Goal: Task Accomplishment & Management: Manage account settings

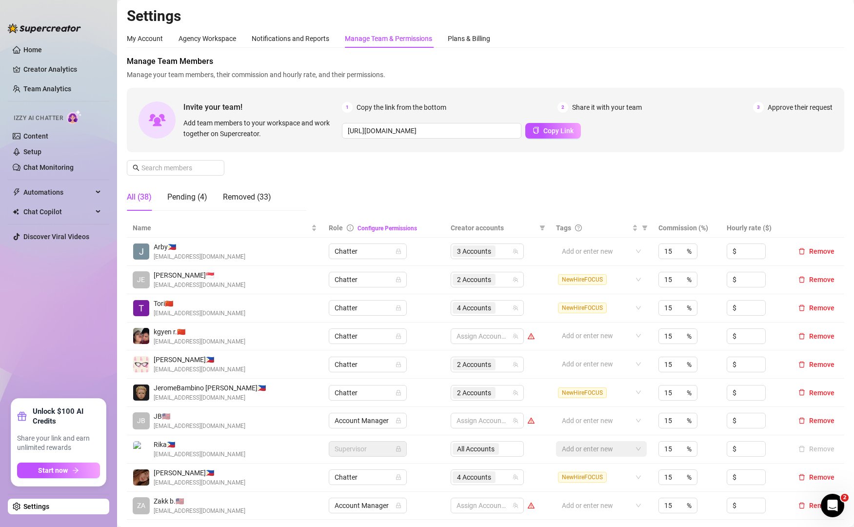
scroll to position [73, 0]
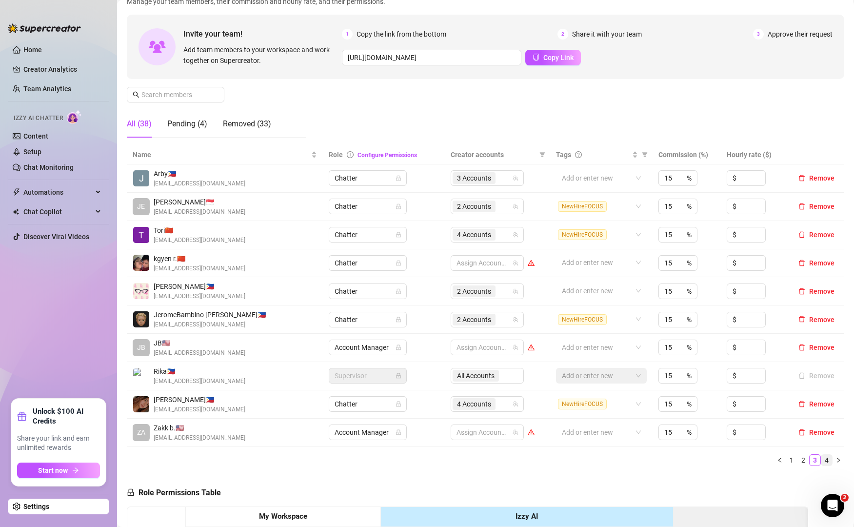
click at [821, 457] on link "4" at bounding box center [826, 460] width 11 height 11
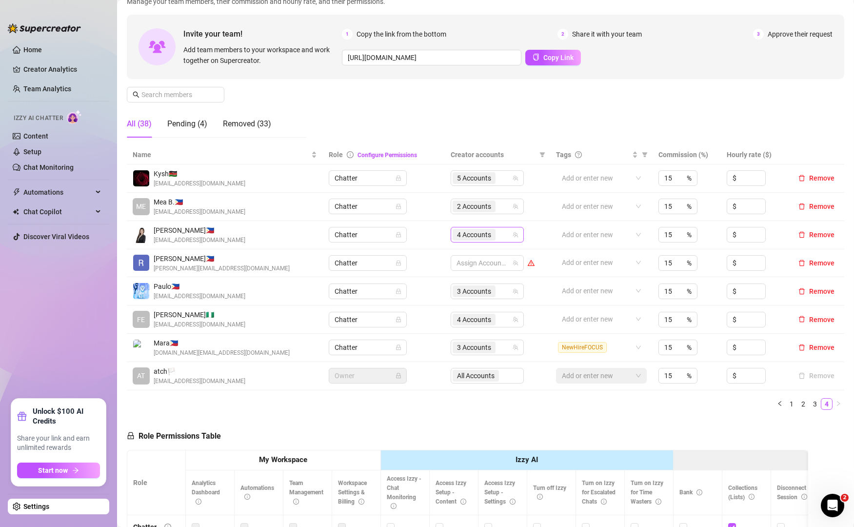
click at [500, 239] on div "4 Accounts" at bounding box center [482, 235] width 59 height 14
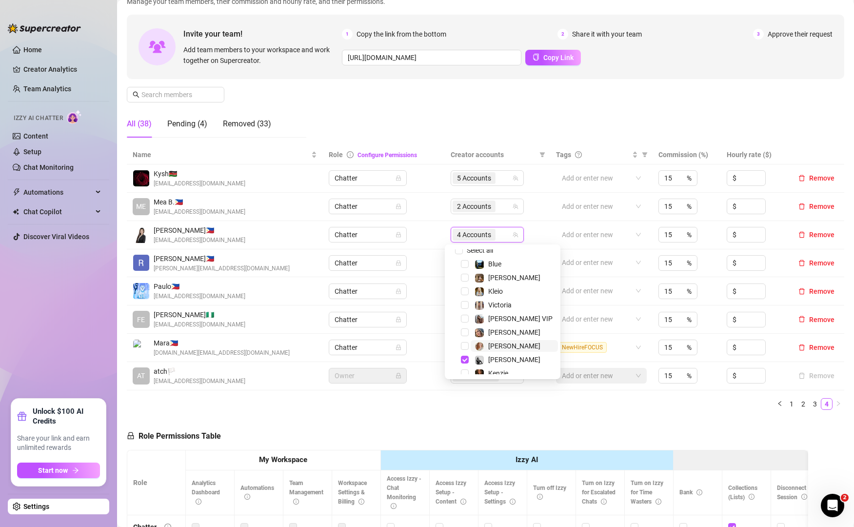
scroll to position [0, 0]
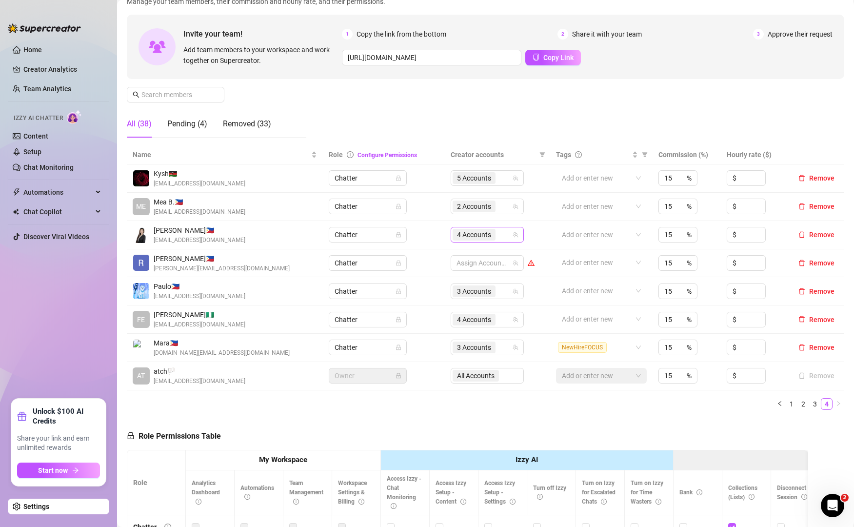
click at [504, 232] on div "4 Accounts" at bounding box center [482, 235] width 59 height 14
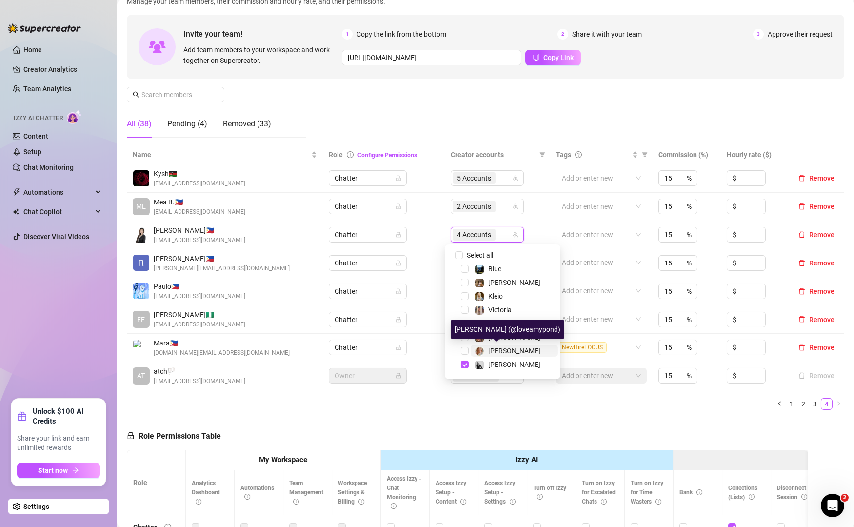
click at [491, 347] on span "[PERSON_NAME]" at bounding box center [514, 351] width 52 height 8
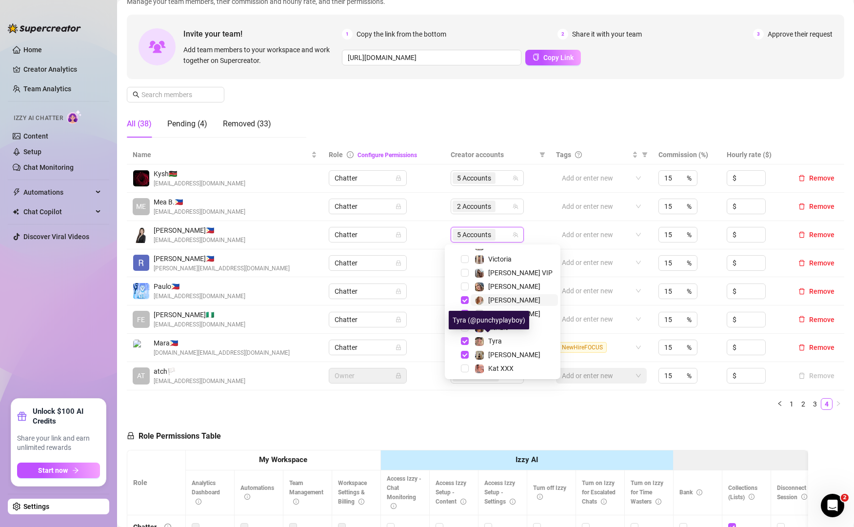
scroll to position [50, 0]
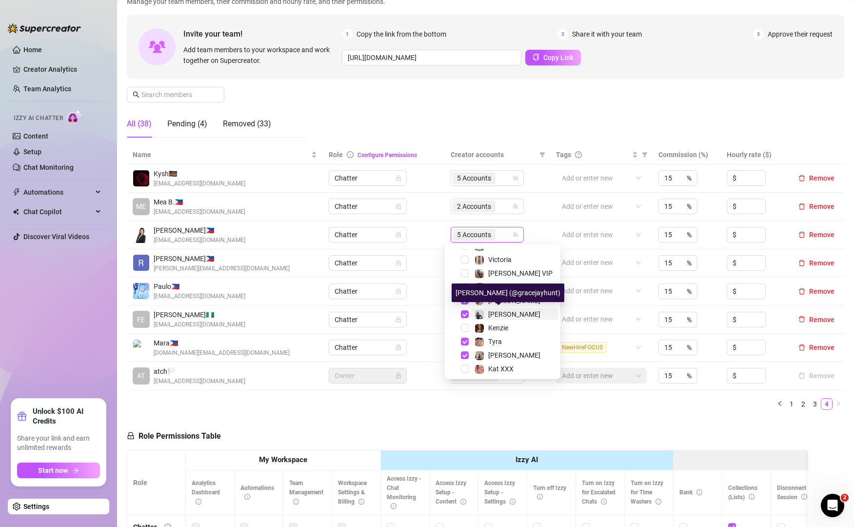
click at [505, 313] on span "[PERSON_NAME]" at bounding box center [514, 314] width 52 height 8
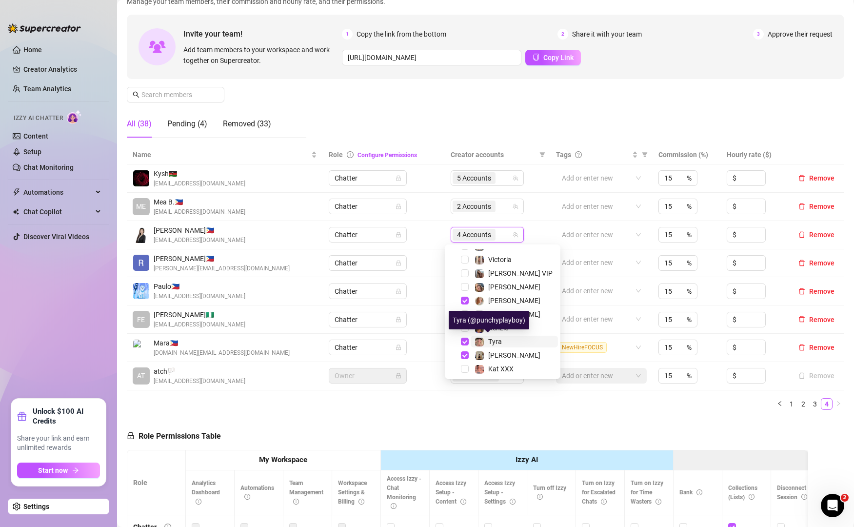
click at [498, 341] on span "Tyra" at bounding box center [495, 342] width 14 height 8
click at [497, 352] on span "[PERSON_NAME]" at bounding box center [514, 355] width 52 height 8
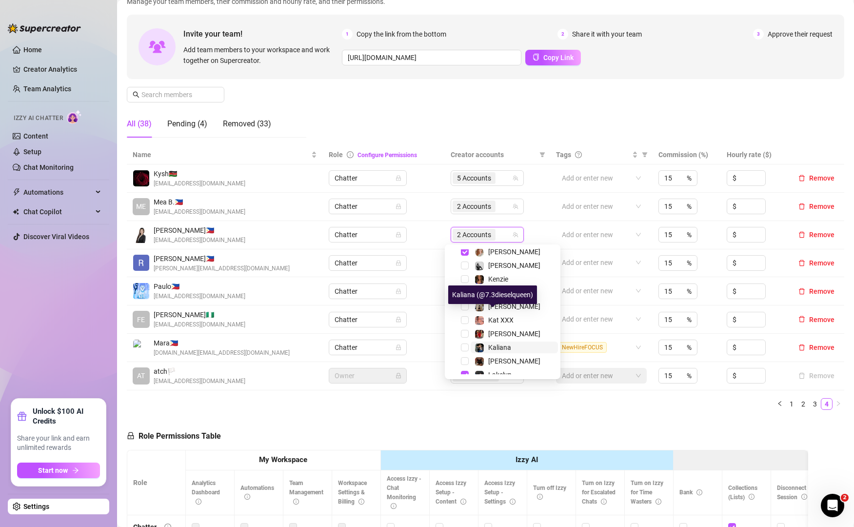
scroll to position [134, 0]
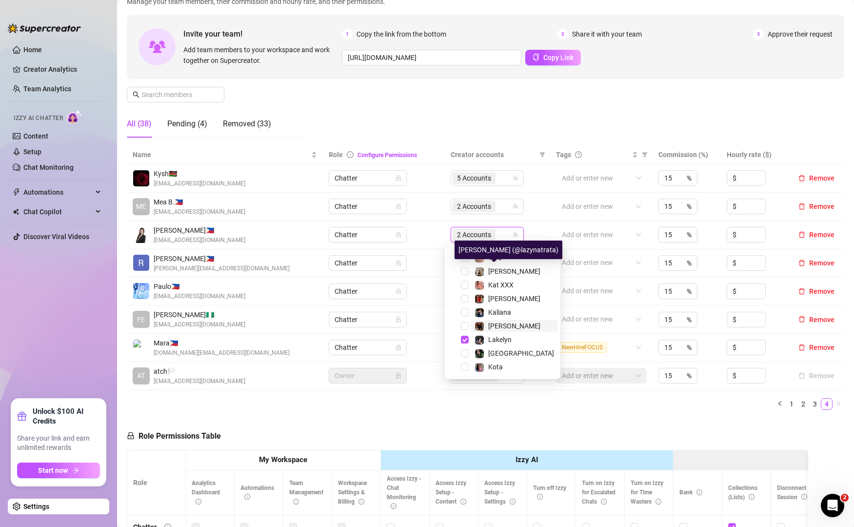
click at [489, 323] on span "[PERSON_NAME]" at bounding box center [514, 326] width 52 height 8
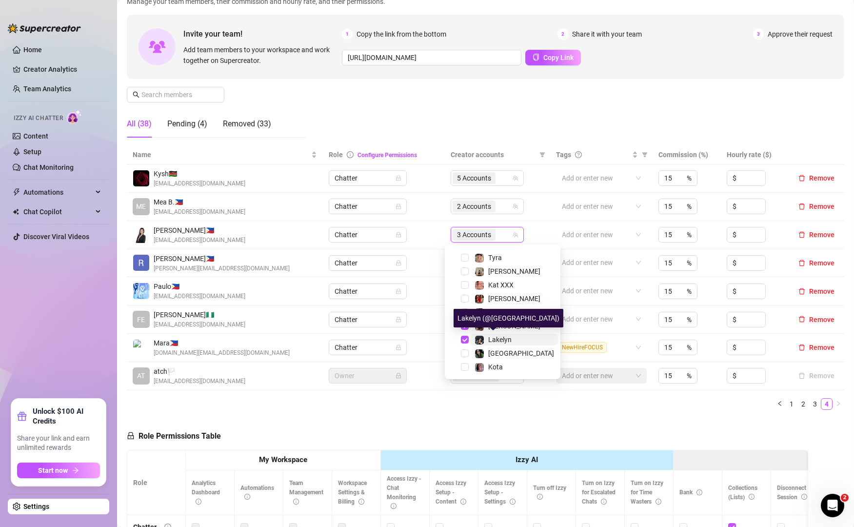
click at [488, 338] on span "Lakelyn" at bounding box center [499, 340] width 23 height 8
click at [493, 350] on span "[GEOGRAPHIC_DATA]" at bounding box center [521, 353] width 66 height 8
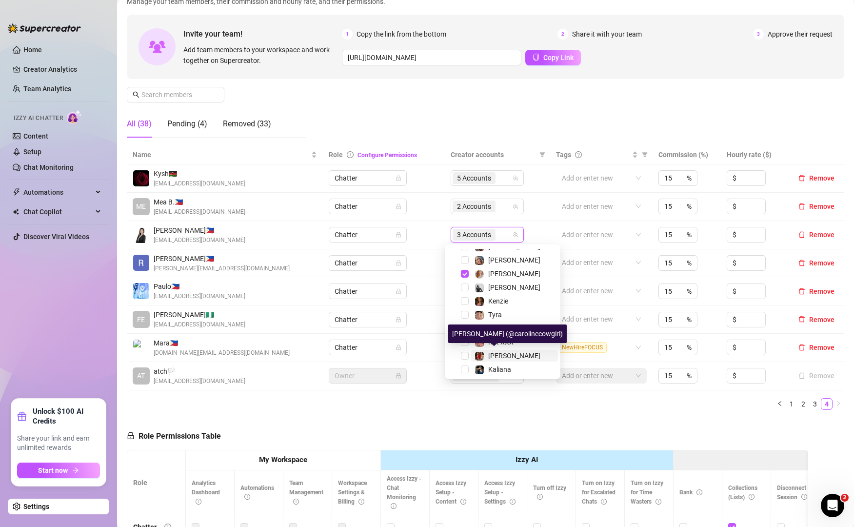
scroll to position [102, 0]
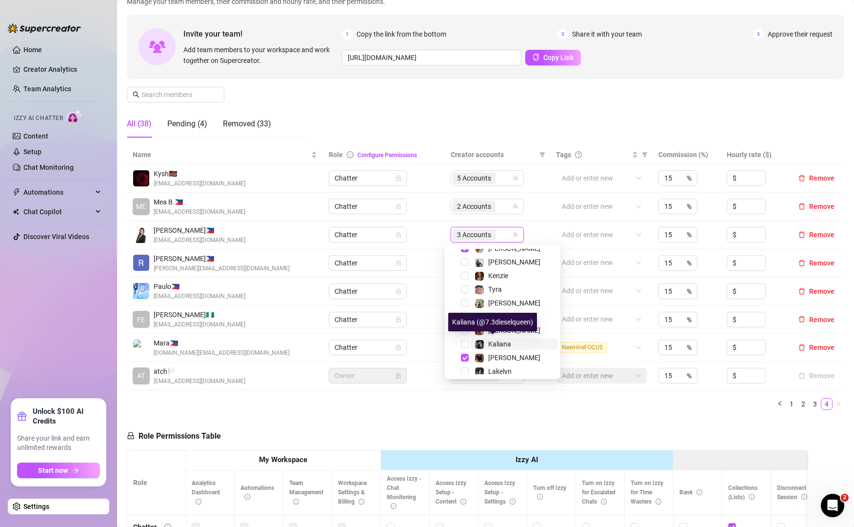
click at [477, 344] on img at bounding box center [479, 344] width 9 height 9
click at [624, 407] on ul "1 2 3 4" at bounding box center [485, 404] width 717 height 12
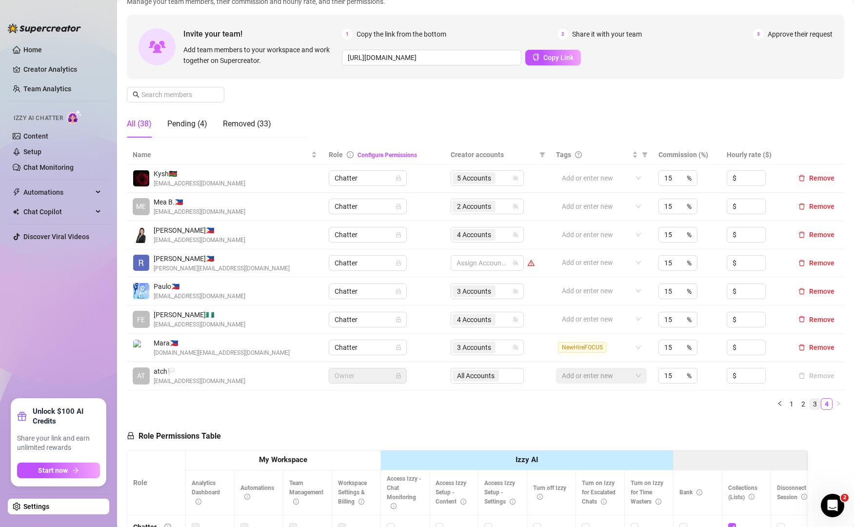
click at [810, 407] on link "3" at bounding box center [815, 403] width 11 height 11
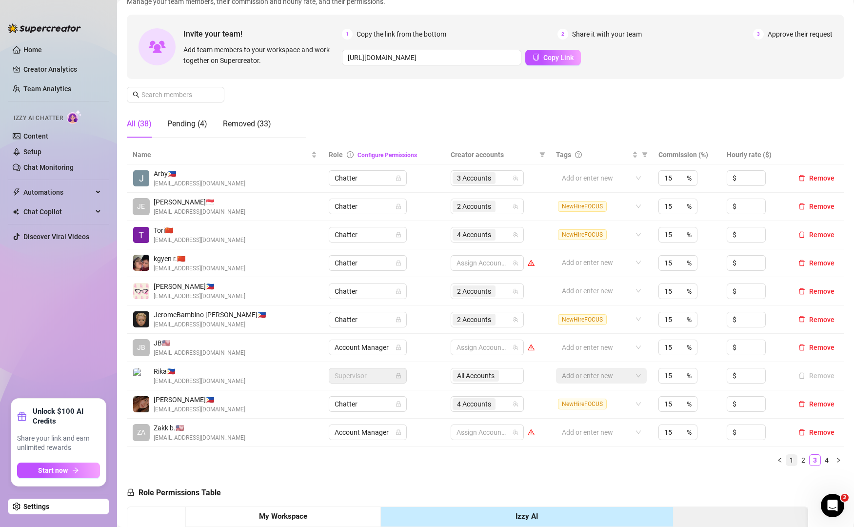
click at [786, 461] on link "1" at bounding box center [791, 460] width 11 height 11
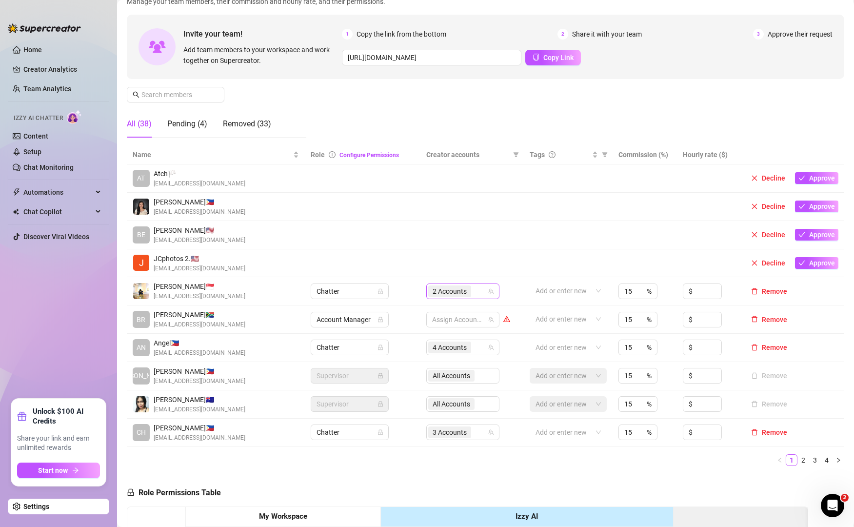
click at [476, 291] on div "2 Accounts" at bounding box center [457, 291] width 59 height 14
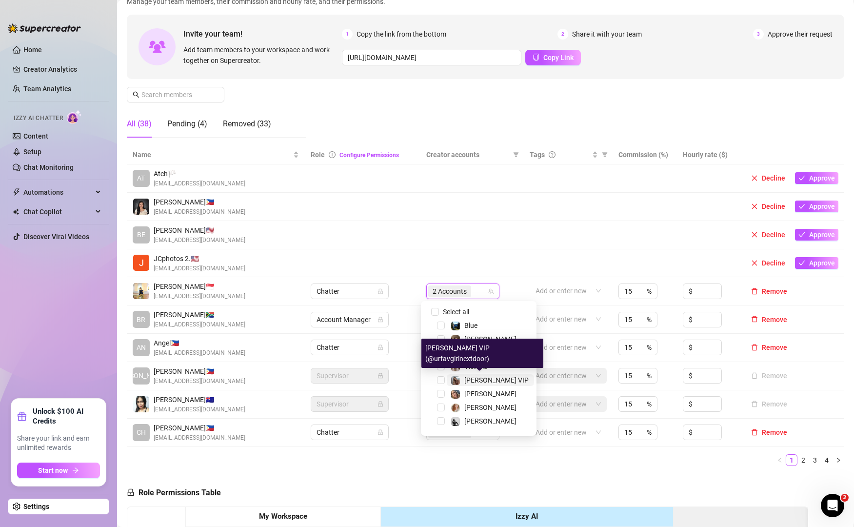
click at [478, 381] on span "[PERSON_NAME] VIP" at bounding box center [496, 380] width 64 height 8
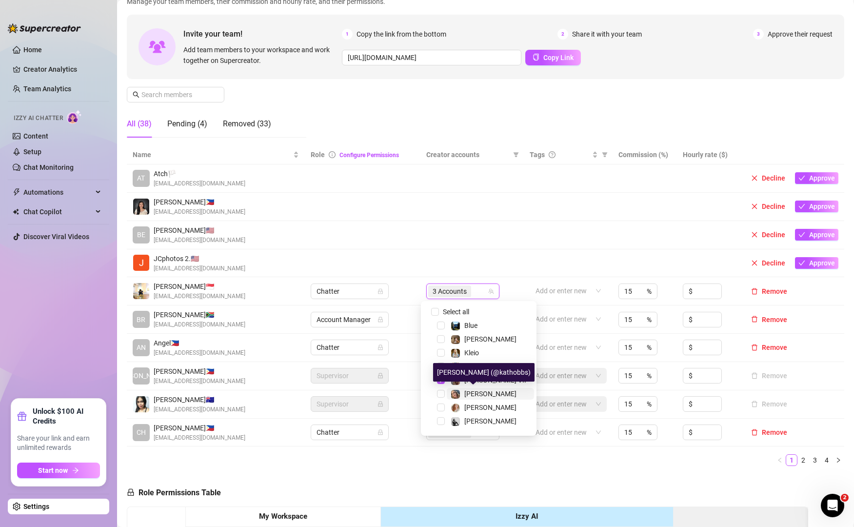
click at [473, 393] on span "[PERSON_NAME]" at bounding box center [490, 394] width 52 height 8
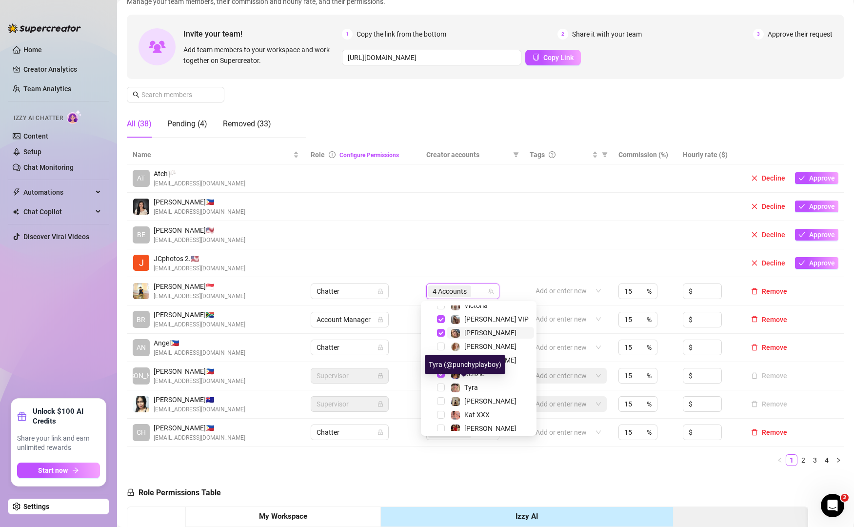
scroll to position [62, 0]
click at [466, 410] on span "Kat XXX" at bounding box center [476, 414] width 25 height 8
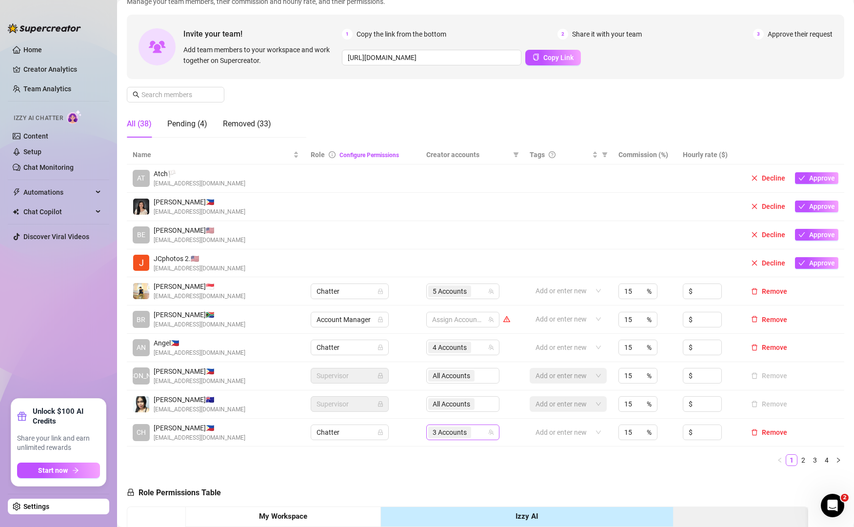
click at [479, 434] on div "3 Accounts" at bounding box center [457, 432] width 59 height 14
click at [478, 439] on div "3 Accounts" at bounding box center [457, 432] width 59 height 14
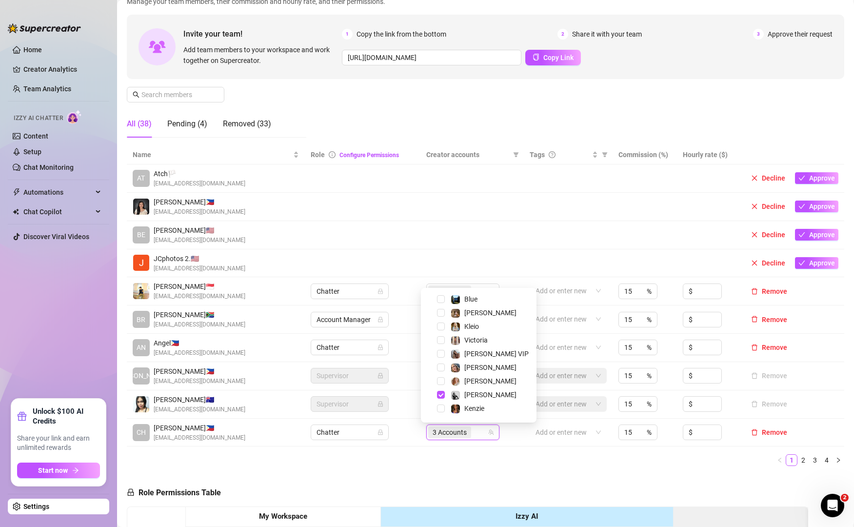
click at [473, 319] on div "[PERSON_NAME]" at bounding box center [478, 313] width 111 height 12
click at [468, 322] on span "Kleio" at bounding box center [471, 326] width 15 height 8
click at [473, 391] on span "[PERSON_NAME]" at bounding box center [490, 395] width 52 height 8
click at [473, 392] on span "[PERSON_NAME]" at bounding box center [490, 396] width 52 height 8
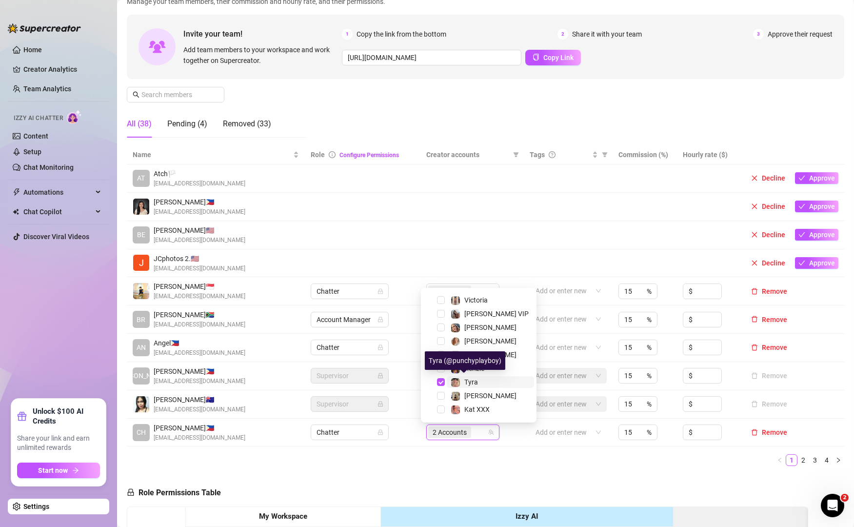
click at [456, 379] on img at bounding box center [455, 382] width 9 height 9
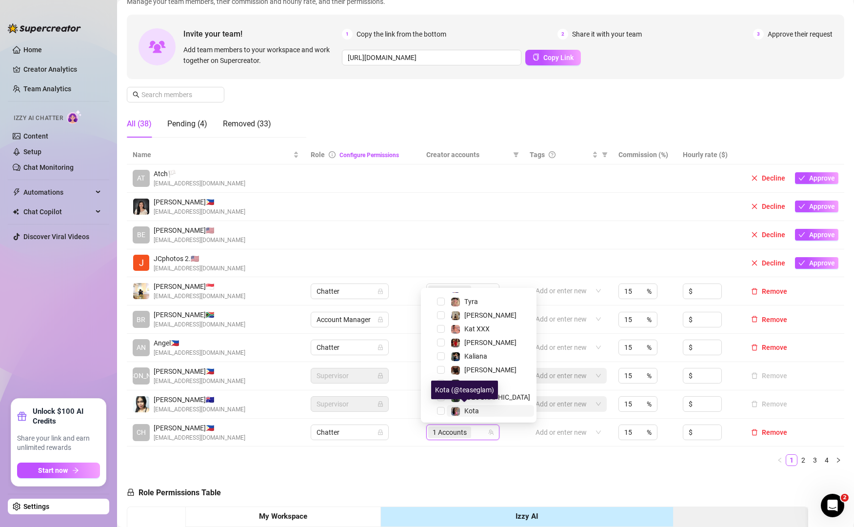
click at [474, 413] on span "Kota" at bounding box center [471, 411] width 15 height 8
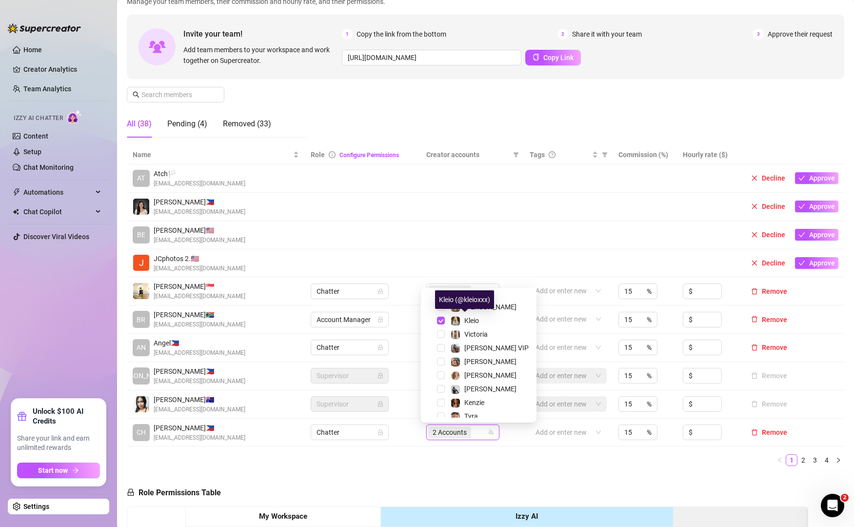
scroll to position [0, 0]
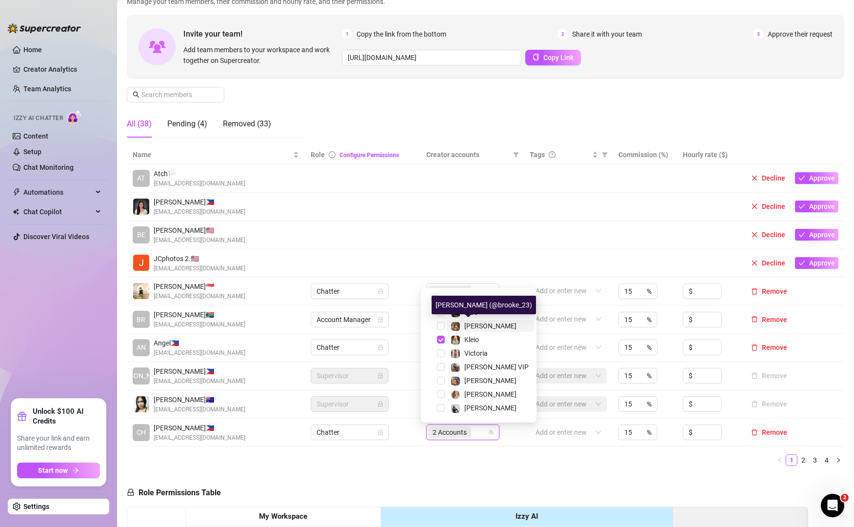
click at [461, 320] on div "[PERSON_NAME]" at bounding box center [484, 326] width 66 height 12
click at [553, 198] on td at bounding box center [568, 207] width 89 height 28
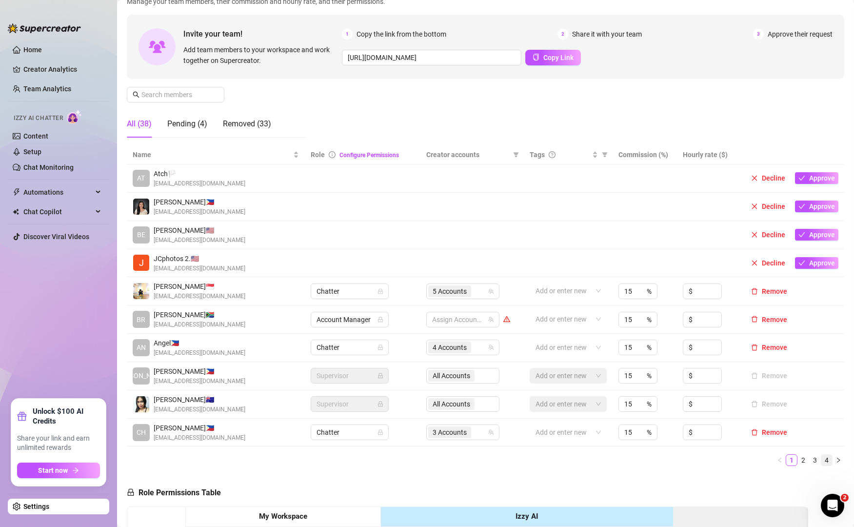
click at [821, 464] on link "4" at bounding box center [826, 460] width 11 height 11
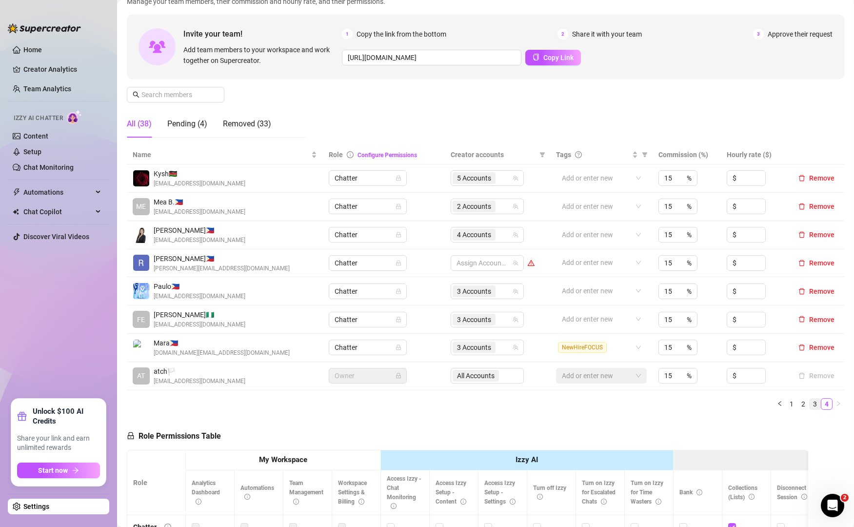
click at [810, 404] on link "3" at bounding box center [815, 403] width 11 height 11
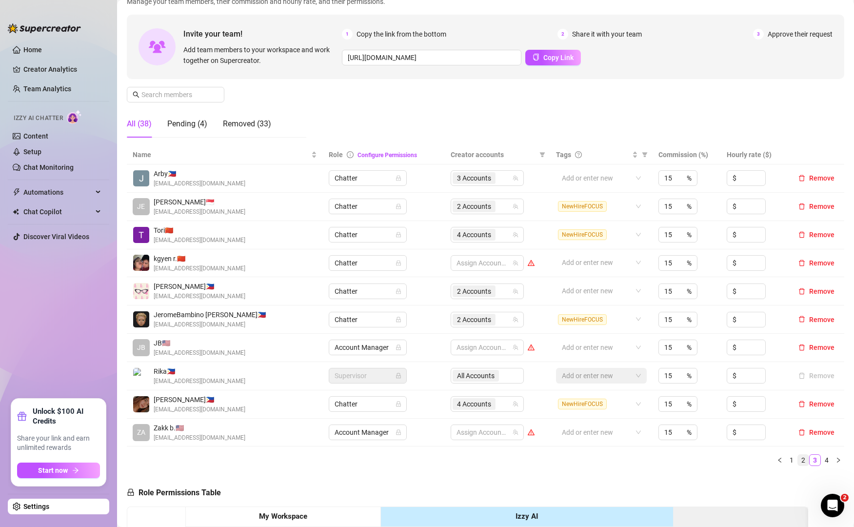
click at [798, 459] on link "2" at bounding box center [803, 460] width 11 height 11
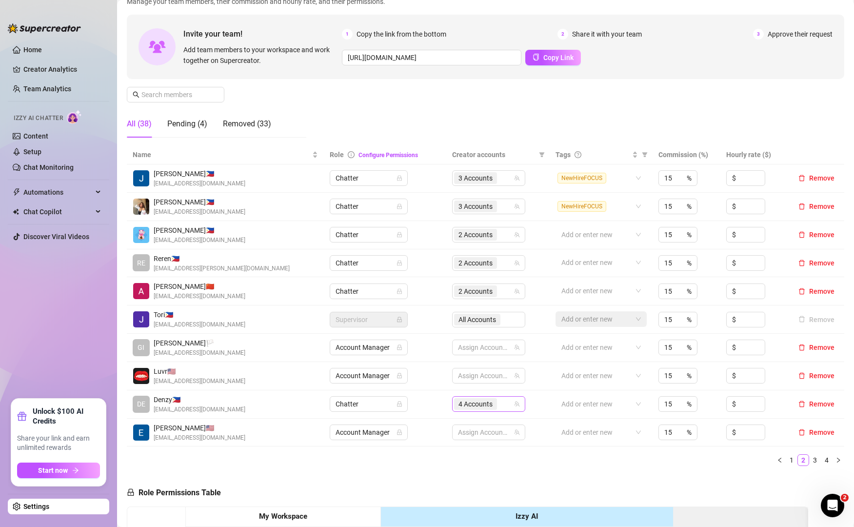
click at [503, 401] on div "4 Accounts" at bounding box center [483, 404] width 59 height 14
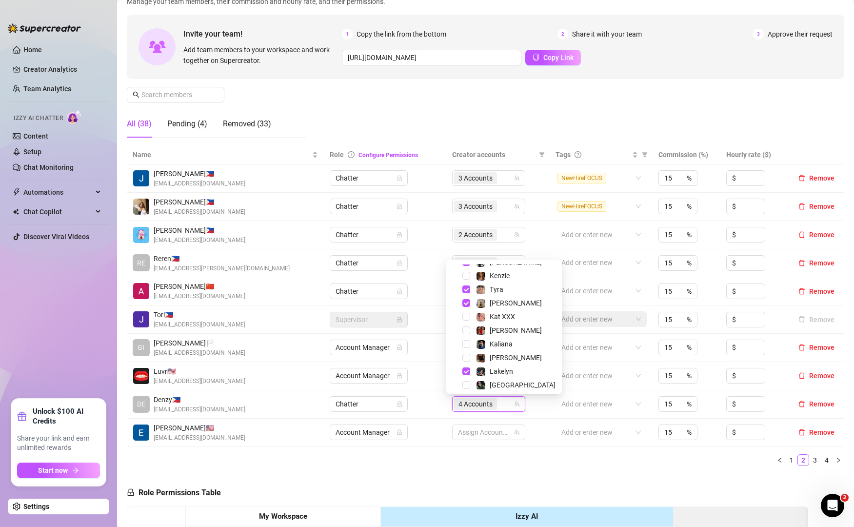
scroll to position [135, 0]
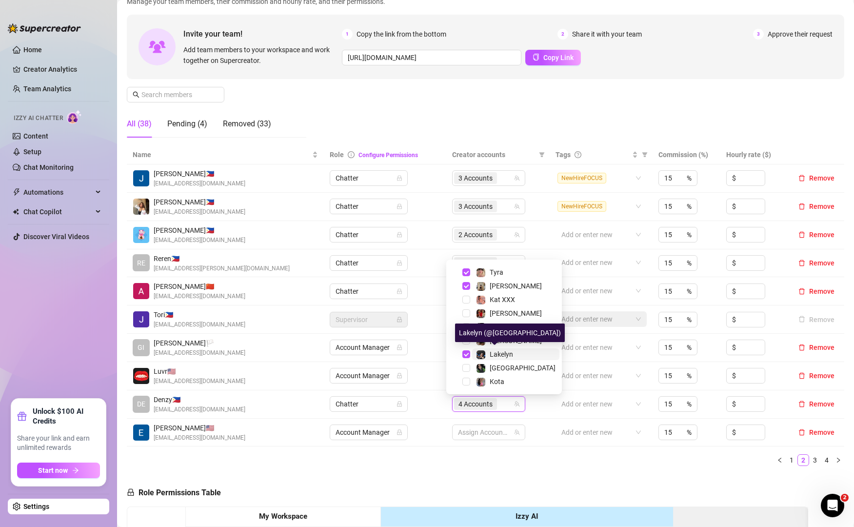
click at [488, 350] on div "Lakelyn" at bounding box center [494, 354] width 37 height 12
